Goal: Task Accomplishment & Management: Manage account settings

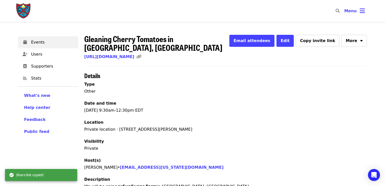
scroll to position [43, 0]
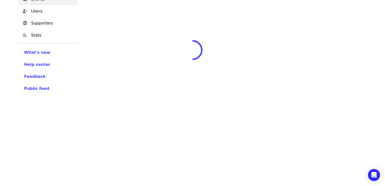
scroll to position [13, 0]
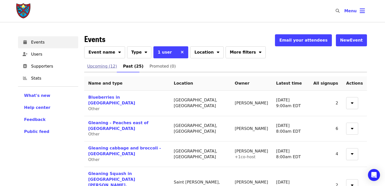
click at [96, 71] on link "Upcoming (12)" at bounding box center [102, 66] width 36 height 12
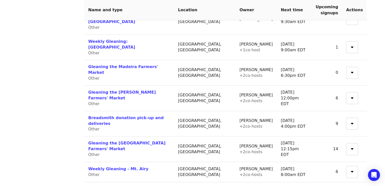
scroll to position [165, 0]
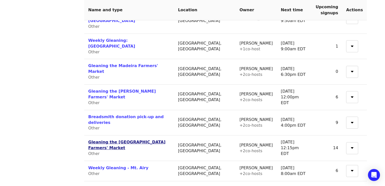
click at [101, 140] on link "Gleaning the [GEOGRAPHIC_DATA] Farmers' Market" at bounding box center [126, 145] width 77 height 11
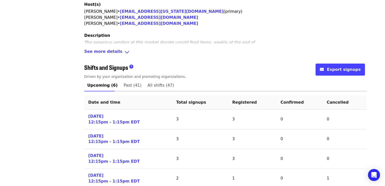
scroll to position [161, 0]
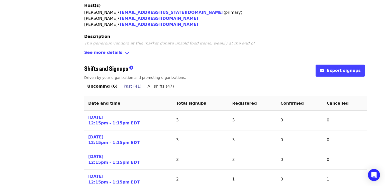
click at [133, 83] on span "Past (41)" at bounding box center [133, 86] width 18 height 7
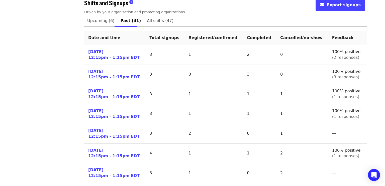
scroll to position [227, 0]
click at [125, 51] on link "[DATE] 12:15pm - 1:15pm EDT" at bounding box center [113, 55] width 51 height 12
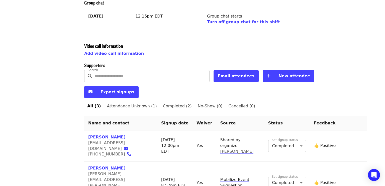
scroll to position [158, 0]
